Goal: Task Accomplishment & Management: Use online tool/utility

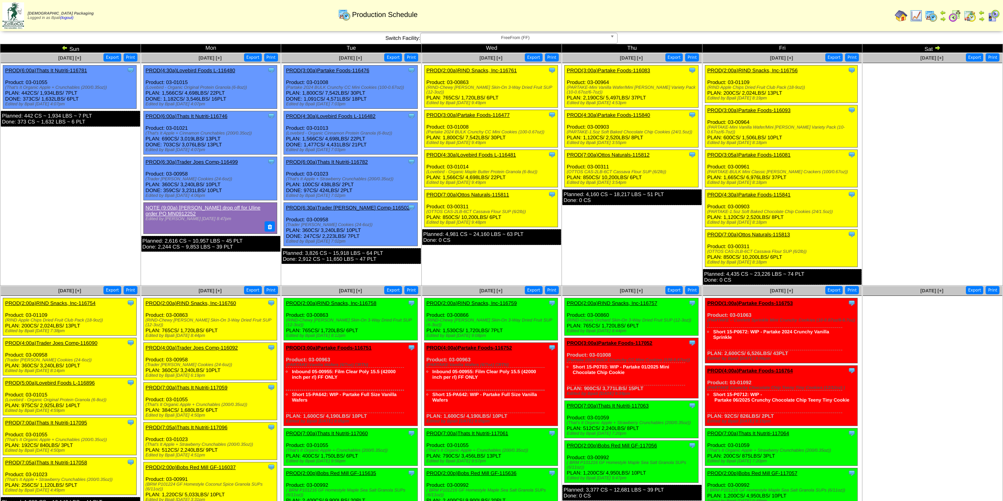
click at [103, 171] on ul "Clone Item PROD(6:00a)Thats It Nutriti-116781 Thats It Nutrition, LLC ScheduleI…" at bounding box center [70, 124] width 139 height 118
click at [645, 264] on td "Sep 18 [+] Print Export Clone Item PROD(3:00a)Partake Foods-116083 Partake Food…" at bounding box center [632, 169] width 141 height 233
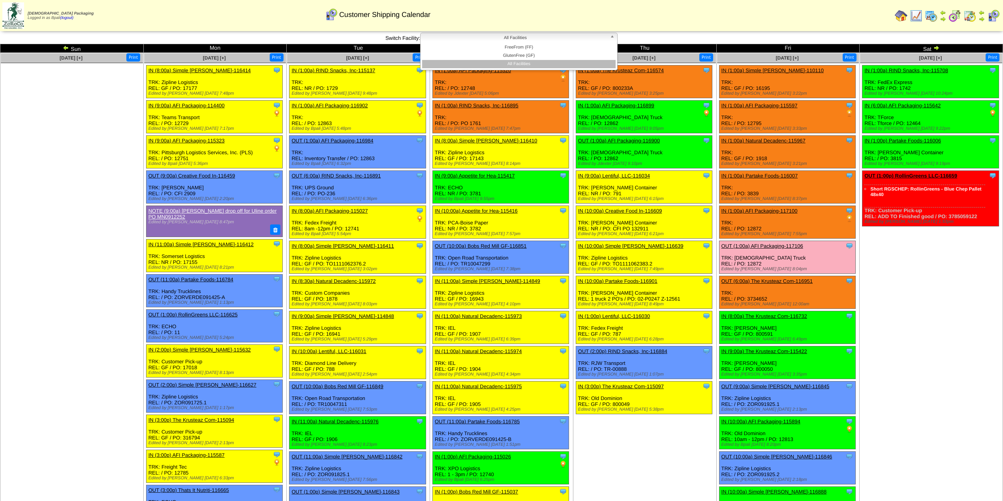
click at [506, 37] on span "All Facilities" at bounding box center [515, 37] width 183 height 9
click at [522, 48] on li "FreeFrom (FF)" at bounding box center [518, 47] width 193 height 8
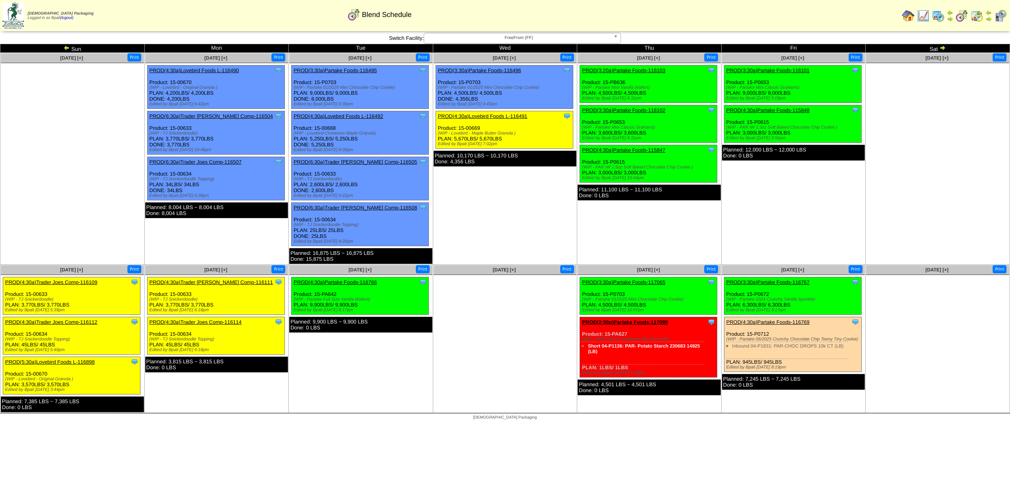
click at [509, 204] on td "Sep 17 [+] Print Clone Item PROD(3:30a)Partake Foods-116496 Partake Foods Sched…" at bounding box center [505, 159] width 144 height 212
click at [43, 106] on ul at bounding box center [72, 122] width 143 height 118
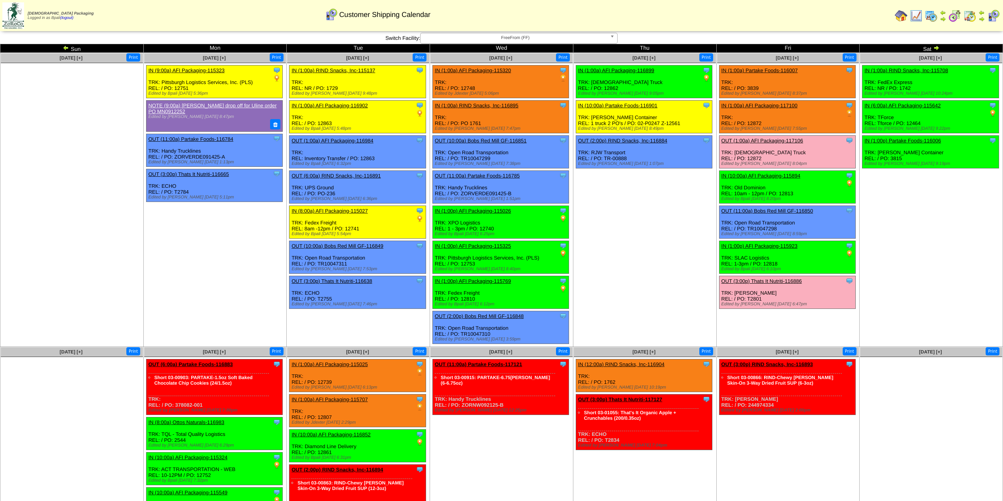
click at [614, 239] on td "Sep 18 [+] Print Clone Item IN (1:00a) AFI Packaging-116899 AFI Packaging Sched…" at bounding box center [644, 200] width 143 height 294
click at [611, 283] on td "Sep 18 [+] Print Clone Item IN (1:00a) AFI Packaging-116899 AFI Packaging Sched…" at bounding box center [644, 200] width 143 height 294
click at [728, 278] on link "OUT (3:00p) Thats It Nutriti-116886" at bounding box center [761, 281] width 81 height 6
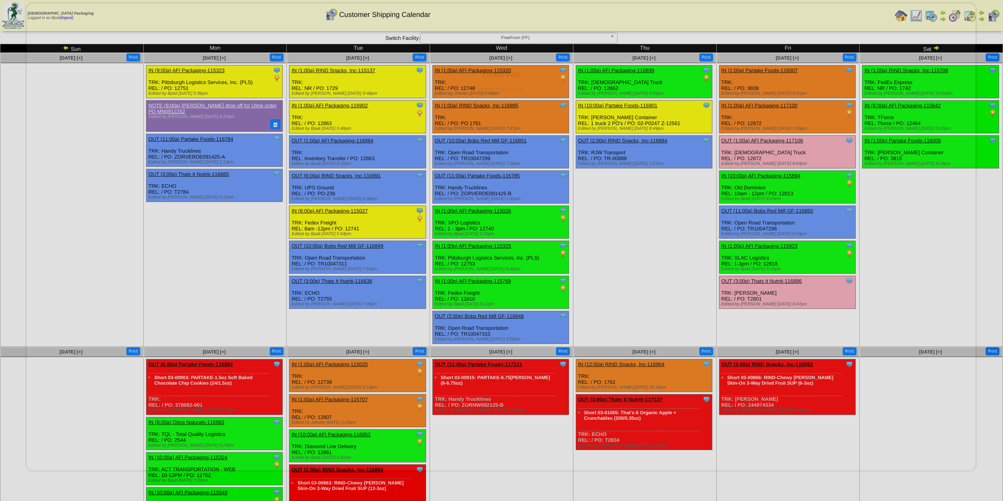
click at [550, 278] on div "Please Wait" at bounding box center [500, 237] width 951 height 470
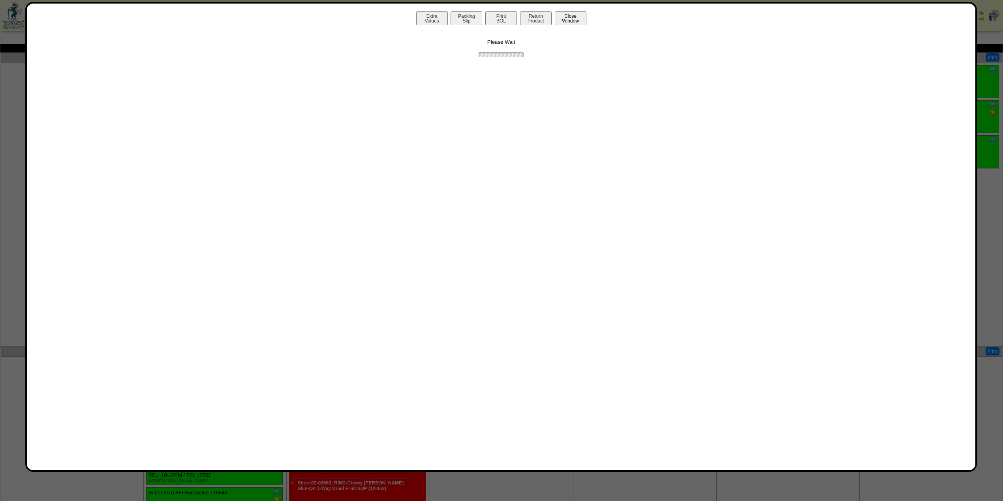
click at [567, 19] on button "Close Window" at bounding box center [571, 18] width 32 height 14
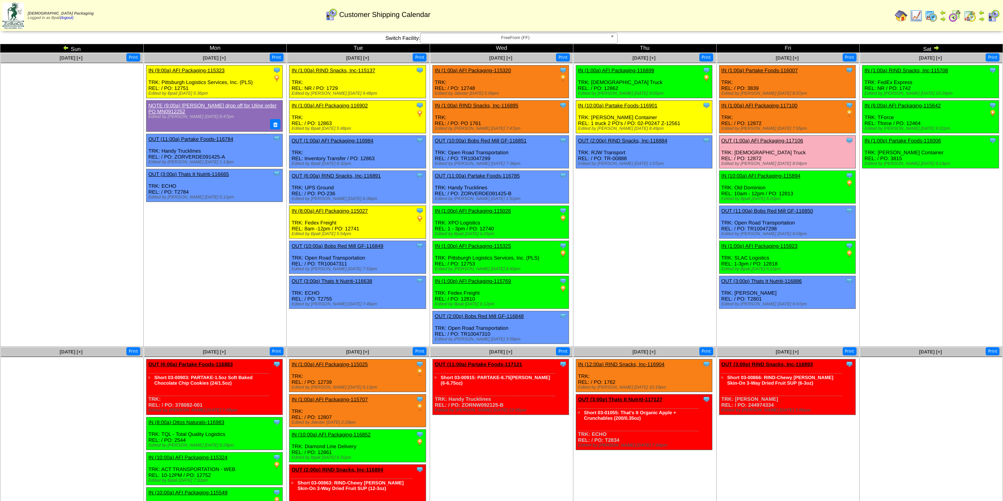
click at [124, 287] on td "Sep 14 [+] Print" at bounding box center [71, 200] width 143 height 294
click at [111, 278] on td "Sep 14 [+] Print" at bounding box center [71, 200] width 143 height 294
click at [154, 254] on td "Sep 15 [+] Print Clone Item IN (9:00a) AFI Packaging-115323 AFI Packaging Sched…" at bounding box center [214, 200] width 143 height 294
click at [190, 294] on td "Sep 15 [+] Print Clone Item IN (9:00a) AFI Packaging-115323 AFI Packaging Sched…" at bounding box center [214, 200] width 143 height 294
click at [180, 251] on td "Sep 15 [+] Print Clone Item IN (9:00a) AFI Packaging-115323 AFI Packaging Sched…" at bounding box center [214, 200] width 143 height 294
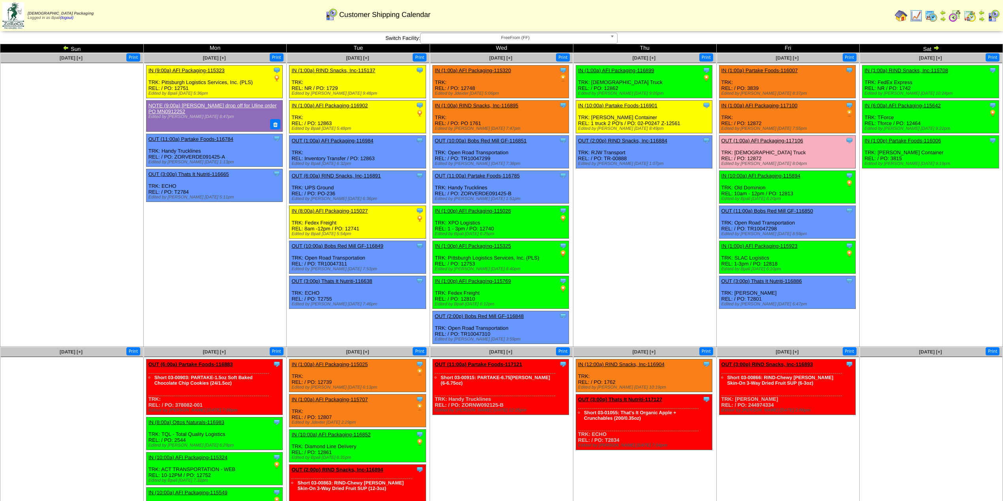
click at [188, 301] on td "Sep 15 [+] Print Clone Item IN (9:00a) AFI Packaging-115323 AFI Packaging Sched…" at bounding box center [214, 200] width 143 height 294
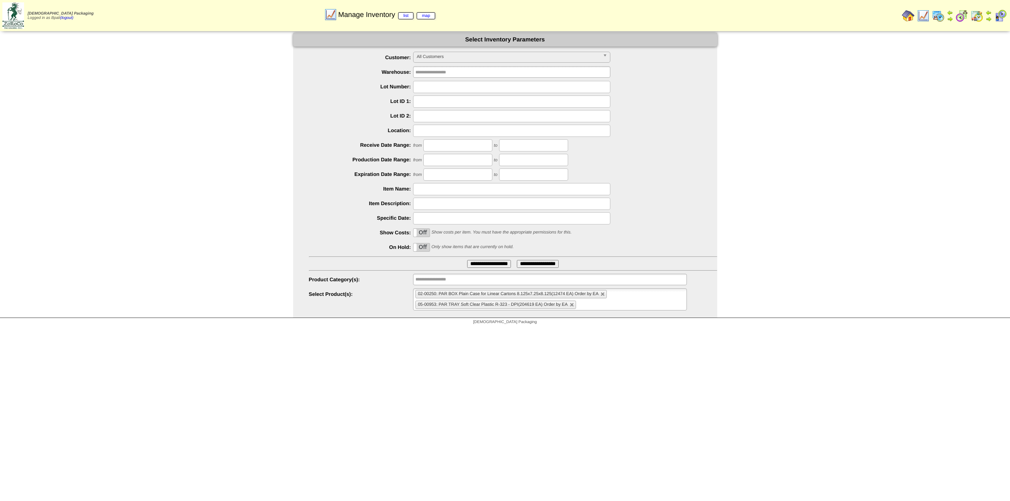
click at [634, 300] on ul "02-00250: PAR BOX Plain Case for Linear Cartons 8.125x7.25x8.125(12474 EA) Orde…" at bounding box center [550, 300] width 274 height 22
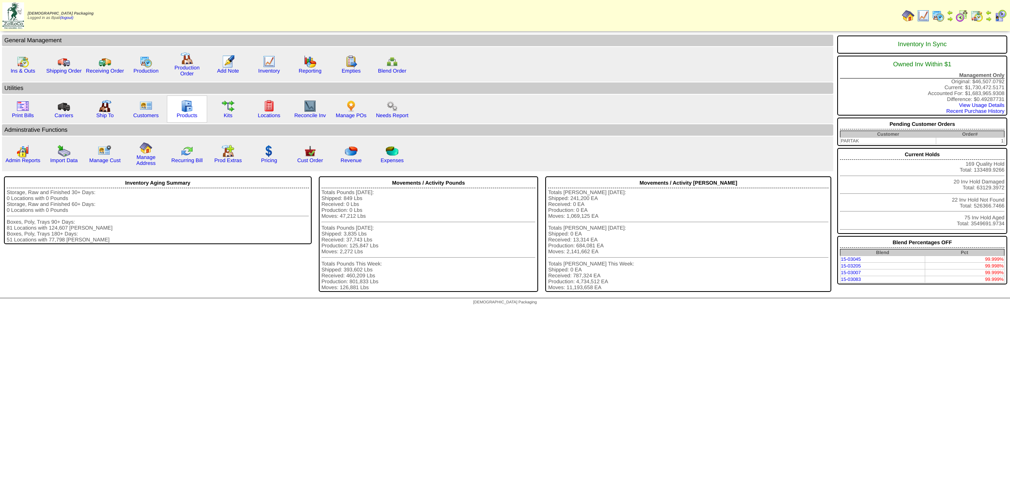
click at [188, 109] on img at bounding box center [187, 106] width 13 height 13
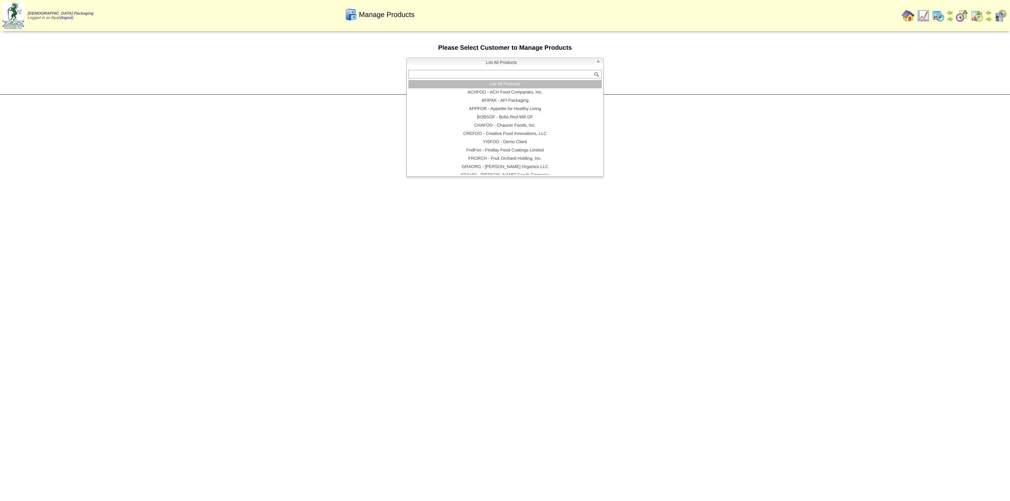
click at [498, 63] on span "List All Products" at bounding box center [501, 62] width 183 height 9
click at [503, 82] on li "List All Products" at bounding box center [505, 84] width 193 height 8
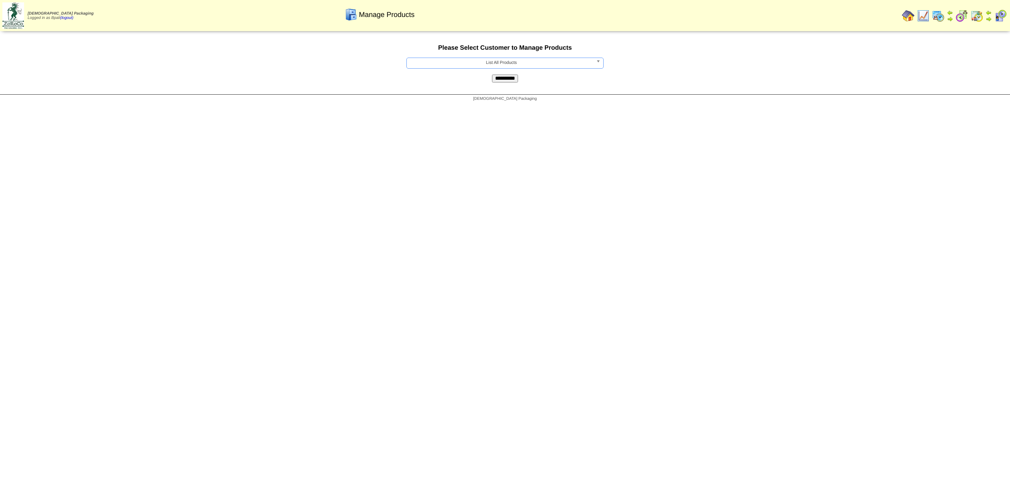
click at [907, 18] on img at bounding box center [908, 15] width 13 height 13
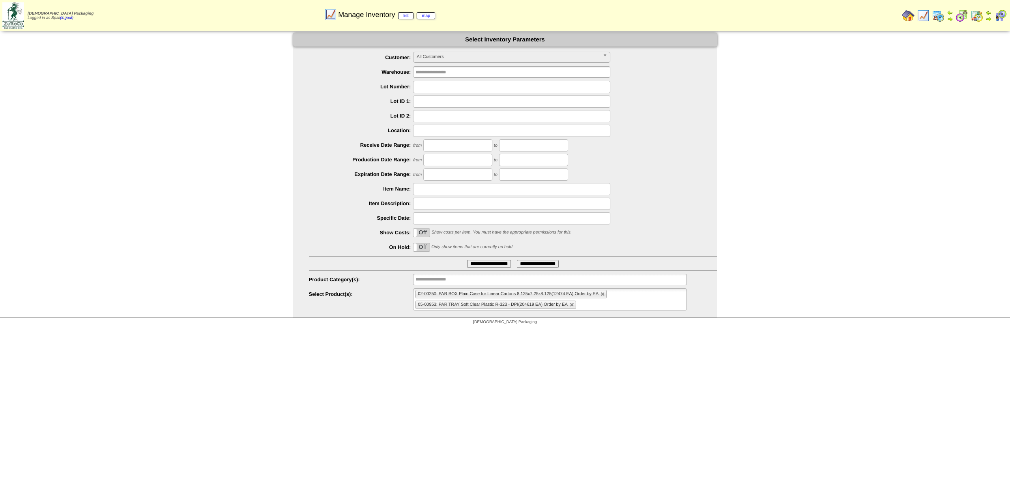
click at [601, 307] on ul "02-00250: PAR BOX Plain Case for Linear Cartons 8.125x7.25x8.125(12474 EA) Orde…" at bounding box center [550, 300] width 274 height 22
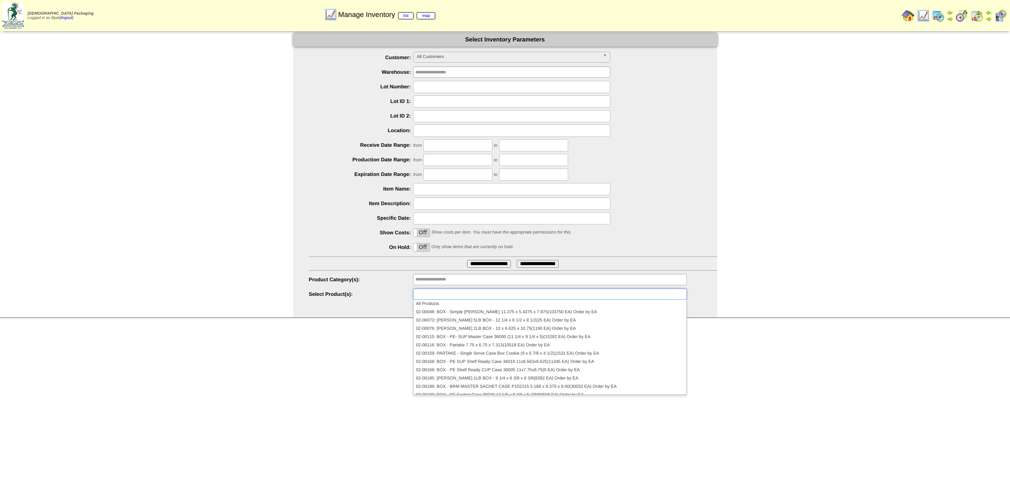
click at [680, 220] on div at bounding box center [513, 218] width 409 height 12
type input "**********"
